Goal: Find specific page/section: Find specific page/section

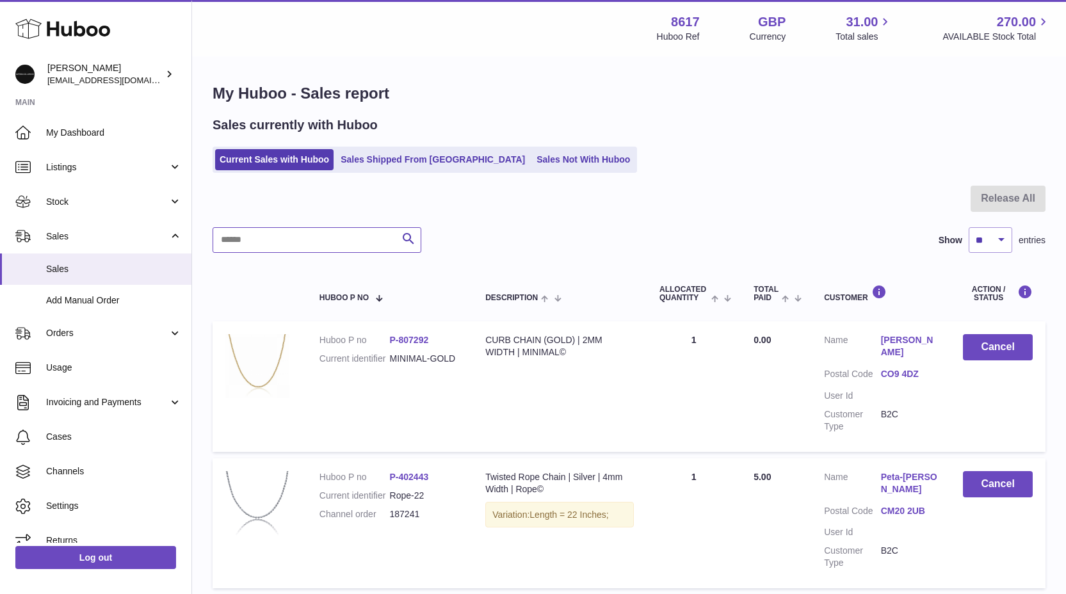
click at [284, 242] on input "text" at bounding box center [316, 240] width 209 height 26
click at [72, 209] on link "Stock" at bounding box center [95, 201] width 191 height 35
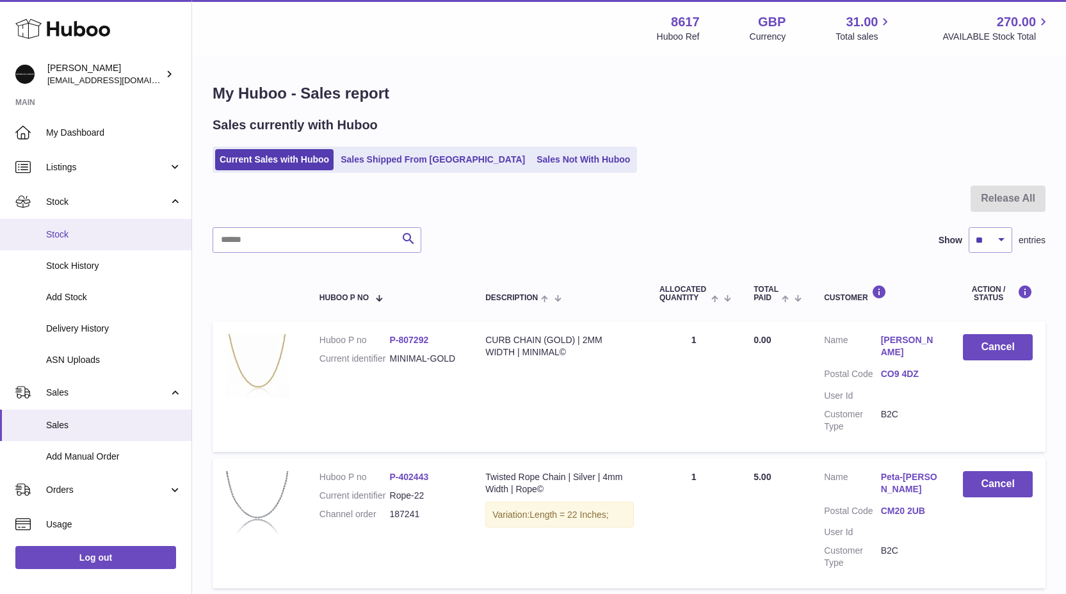
click at [71, 226] on link "Stock" at bounding box center [95, 234] width 191 height 31
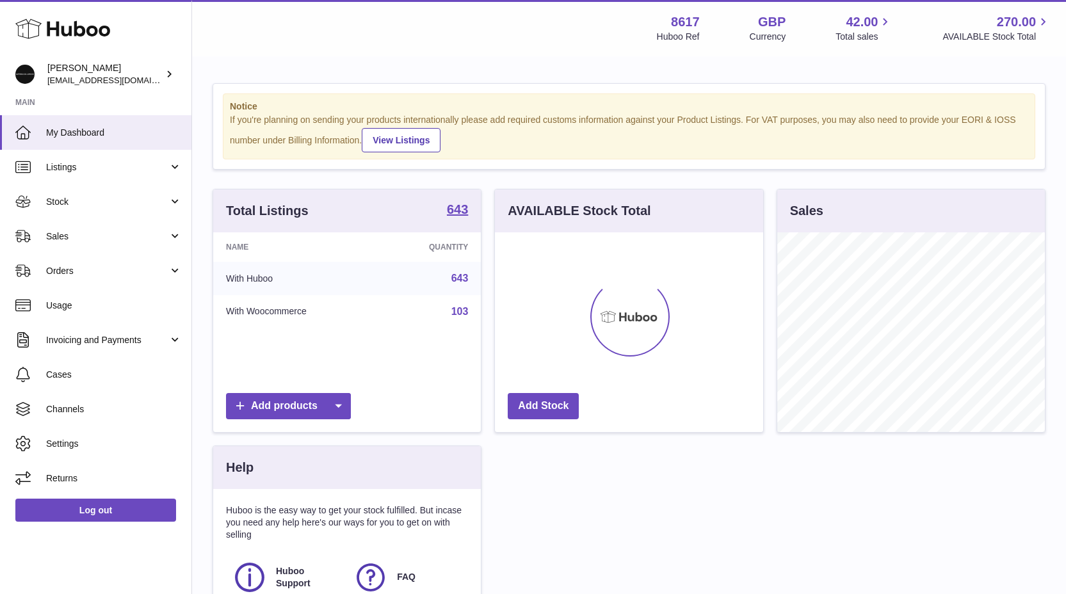
scroll to position [200, 268]
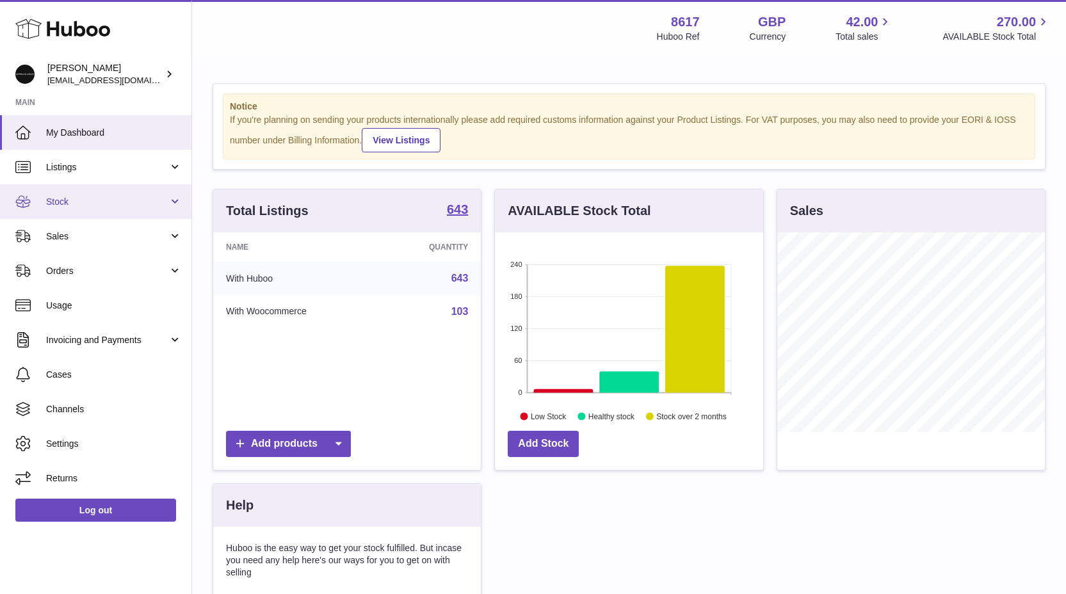
click at [57, 196] on span "Stock" at bounding box center [107, 202] width 122 height 12
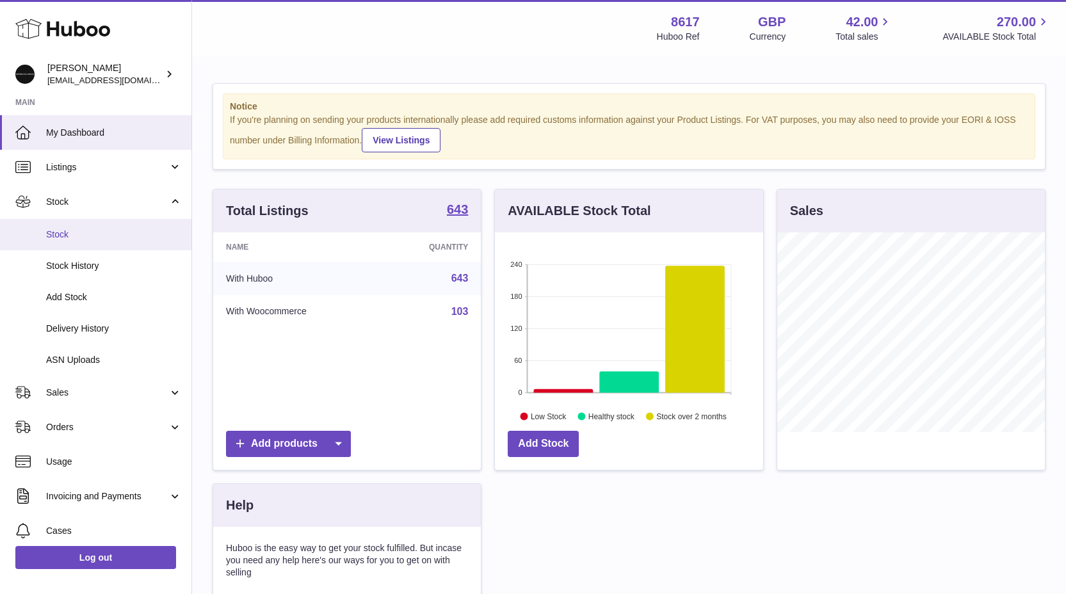
click at [71, 247] on link "Stock" at bounding box center [95, 234] width 191 height 31
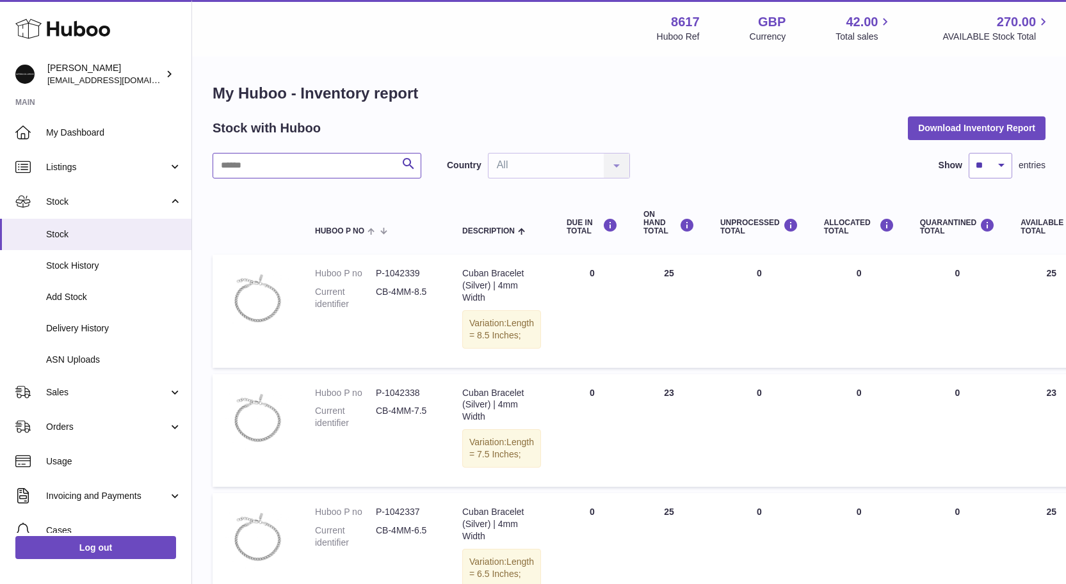
click at [248, 167] on input "text" at bounding box center [316, 166] width 209 height 26
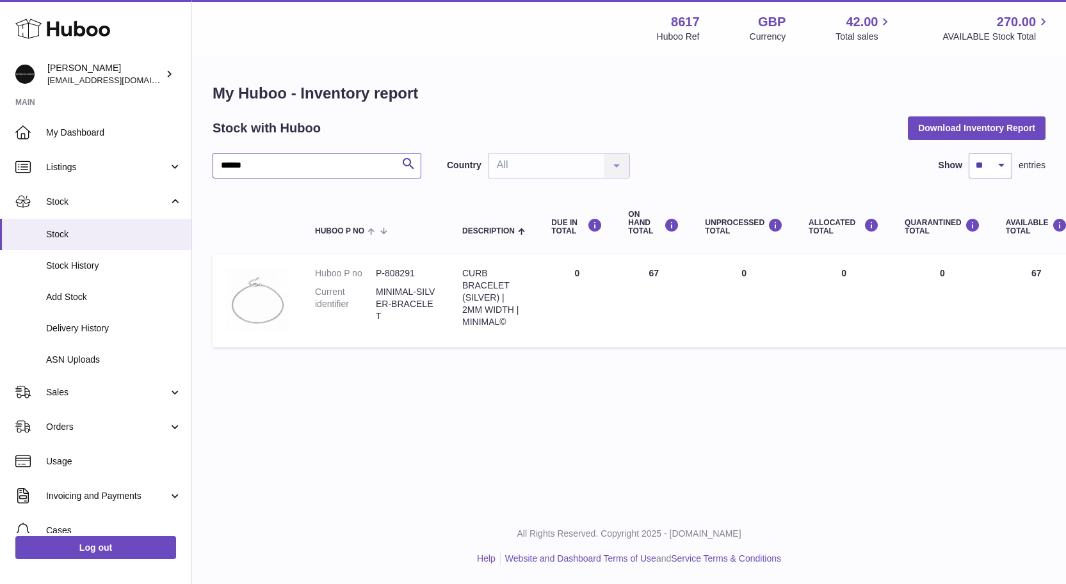
click at [260, 165] on input "******" at bounding box center [316, 166] width 209 height 26
type input "*******"
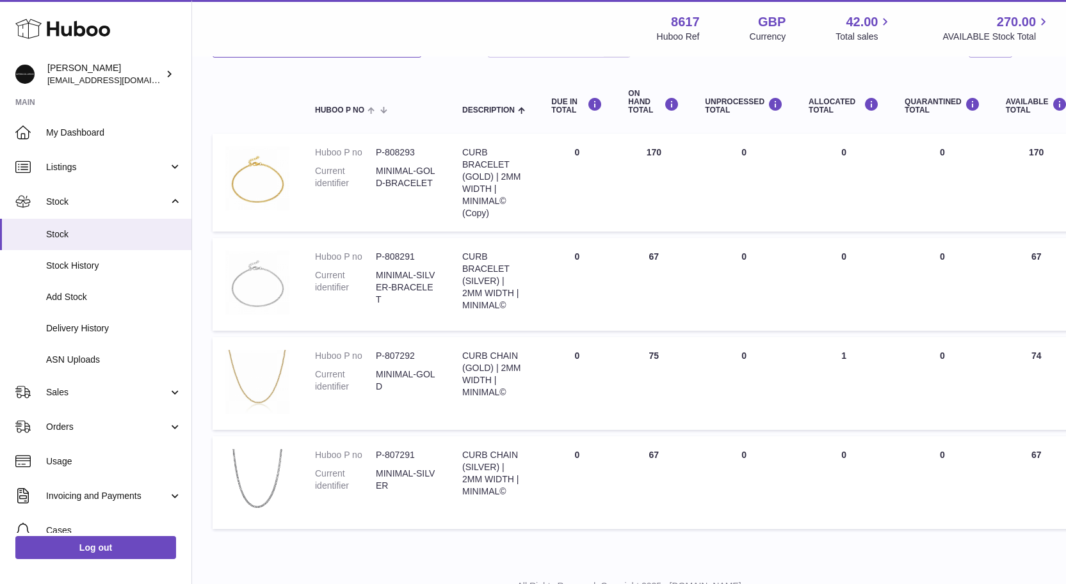
scroll to position [134, 0]
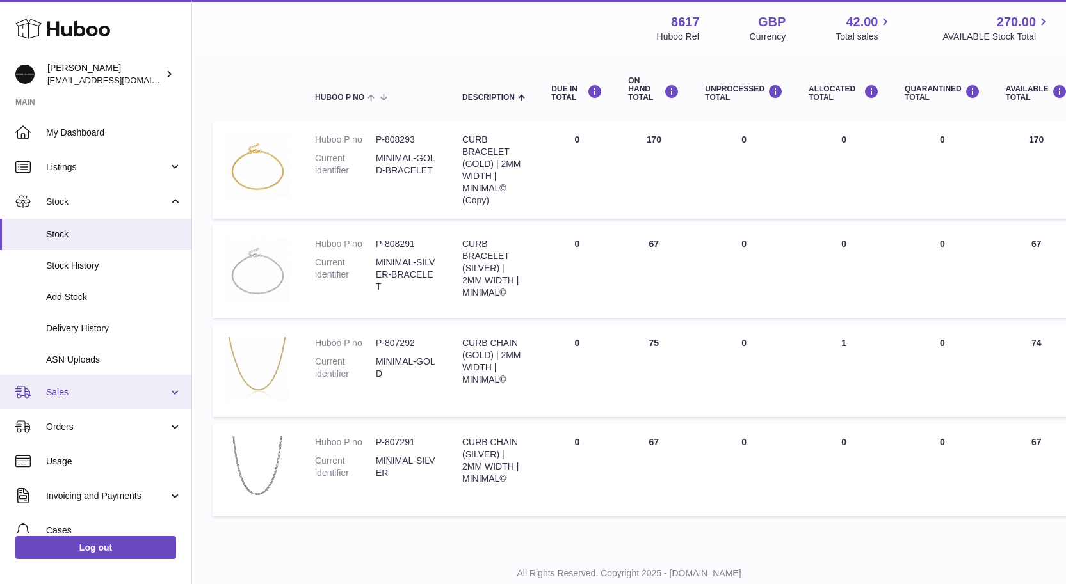
click at [83, 381] on link "Sales" at bounding box center [95, 392] width 191 height 35
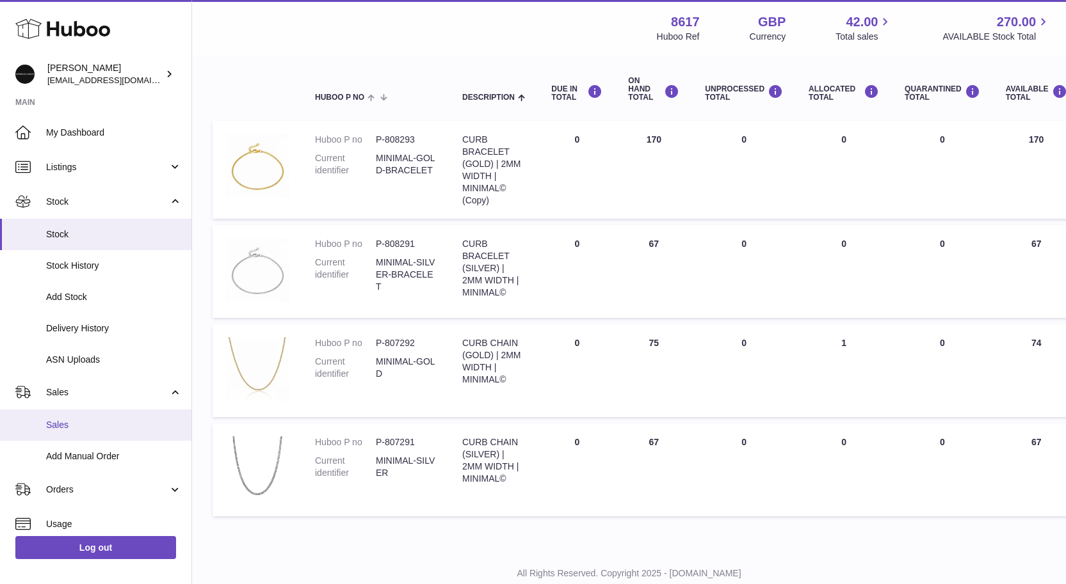
click at [70, 417] on link "Sales" at bounding box center [95, 425] width 191 height 31
